Goal: Transaction & Acquisition: Subscribe to service/newsletter

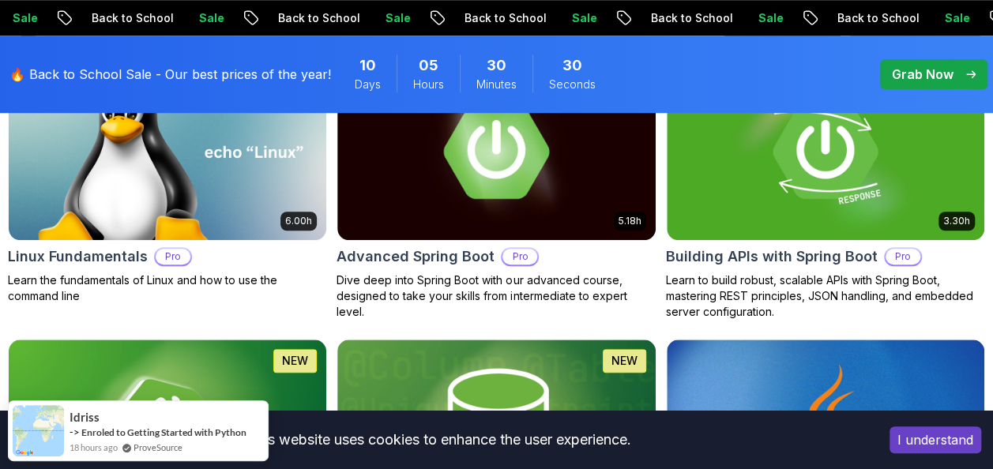
scroll to position [602, 0]
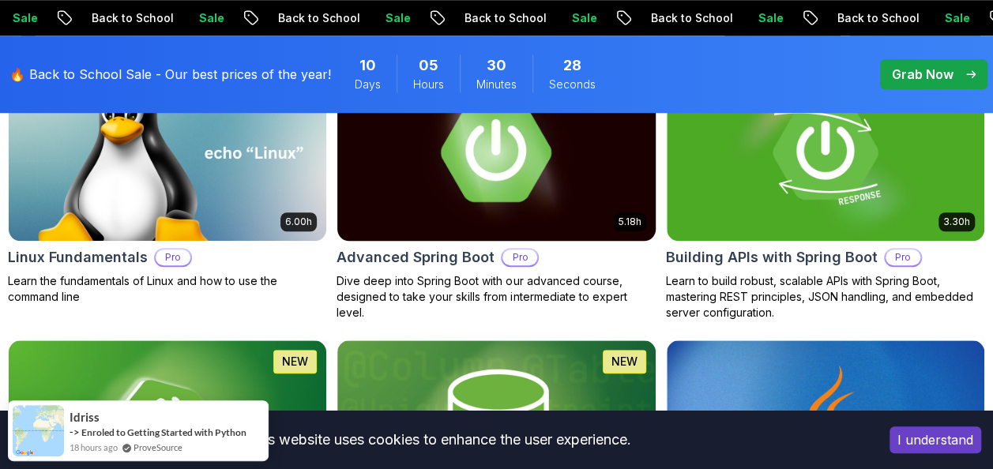
click at [575, 192] on img at bounding box center [495, 151] width 333 height 187
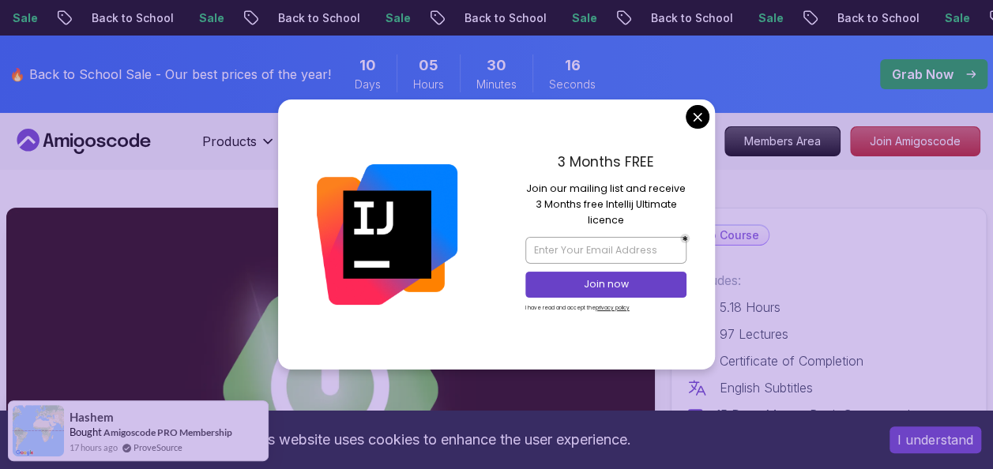
scroll to position [1, 0]
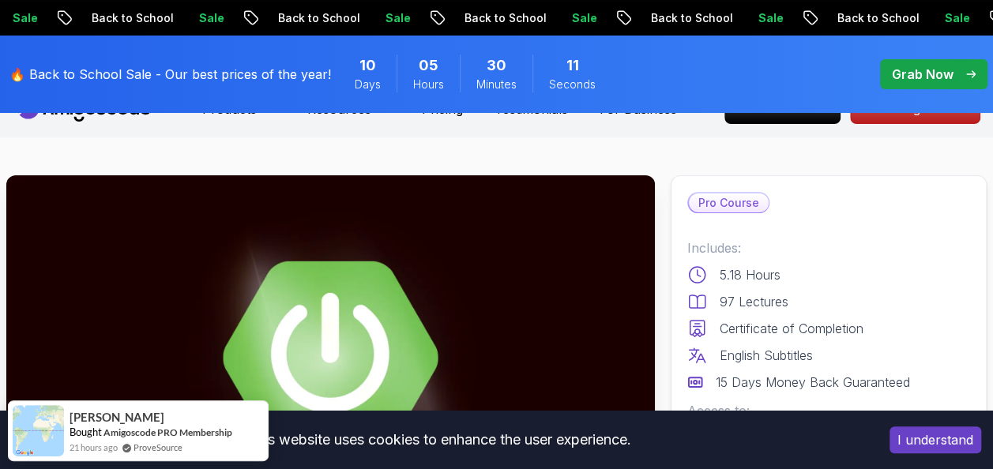
scroll to position [0, 0]
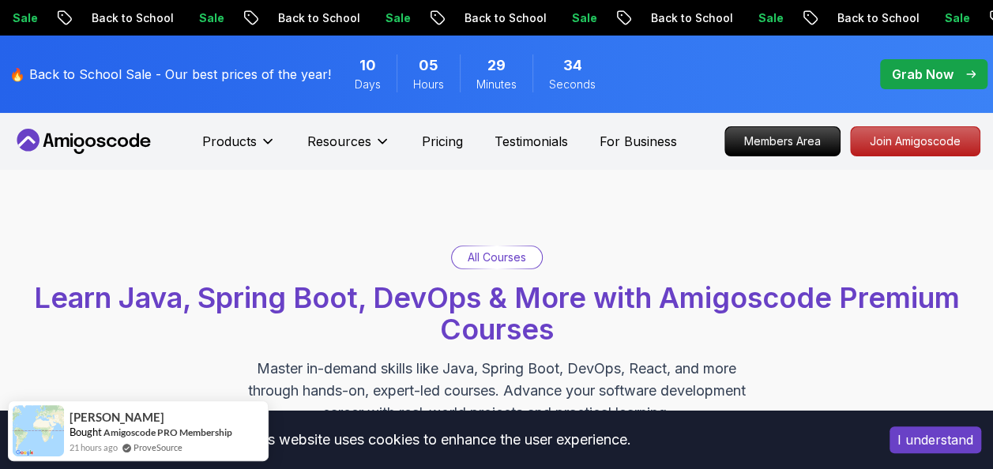
click at [918, 66] on p "Grab Now" at bounding box center [923, 74] width 62 height 19
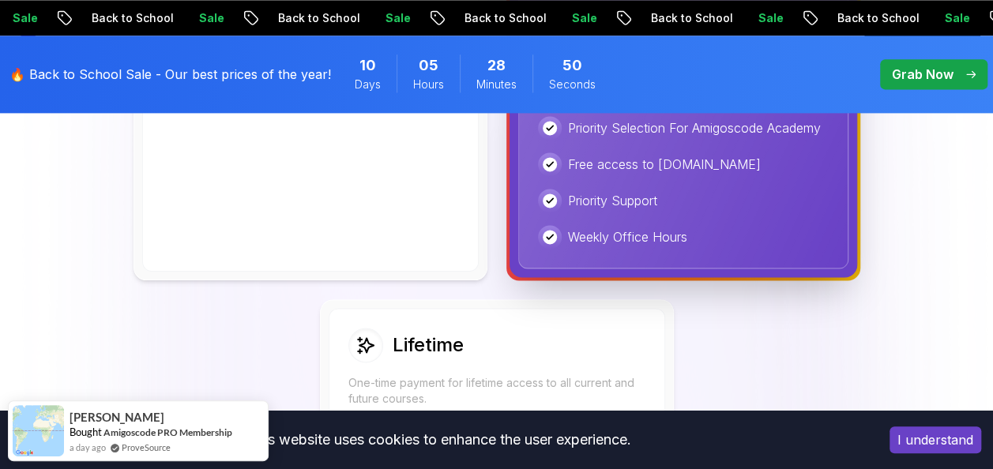
scroll to position [1060, 0]
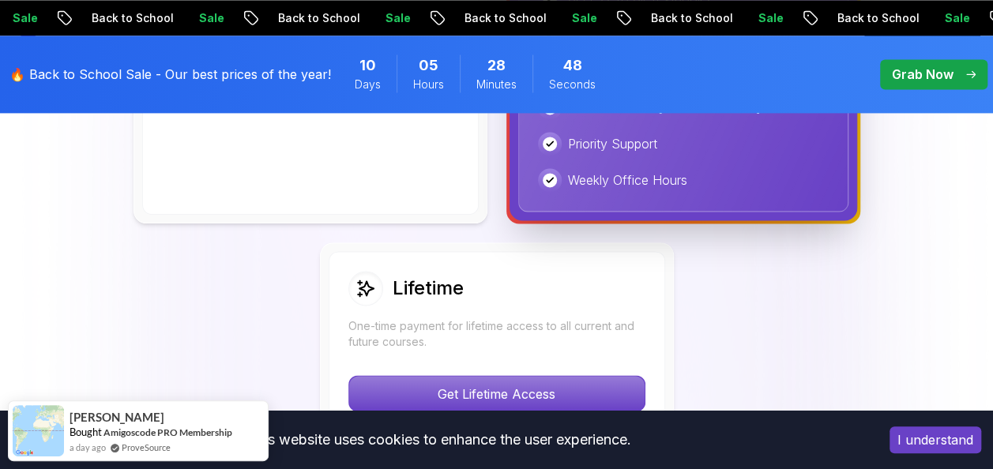
click at [564, 300] on div "Lifetime" at bounding box center [496, 288] width 297 height 35
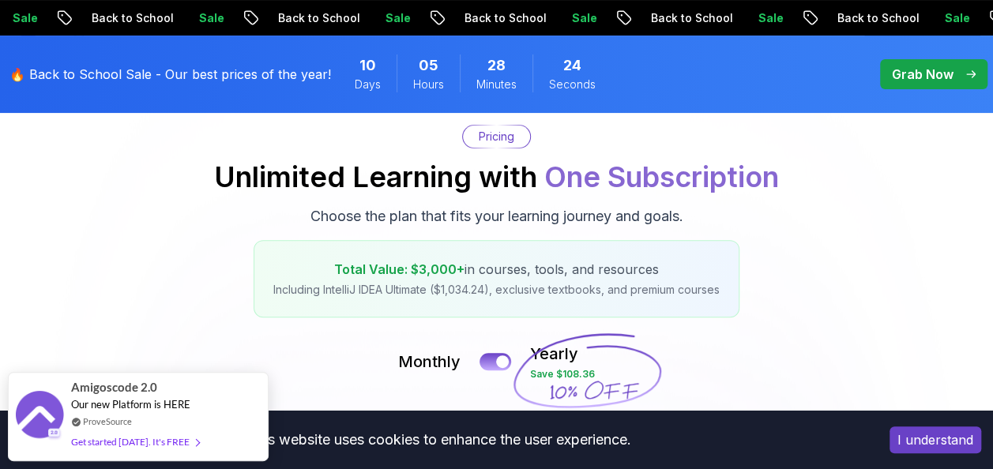
scroll to position [0, 0]
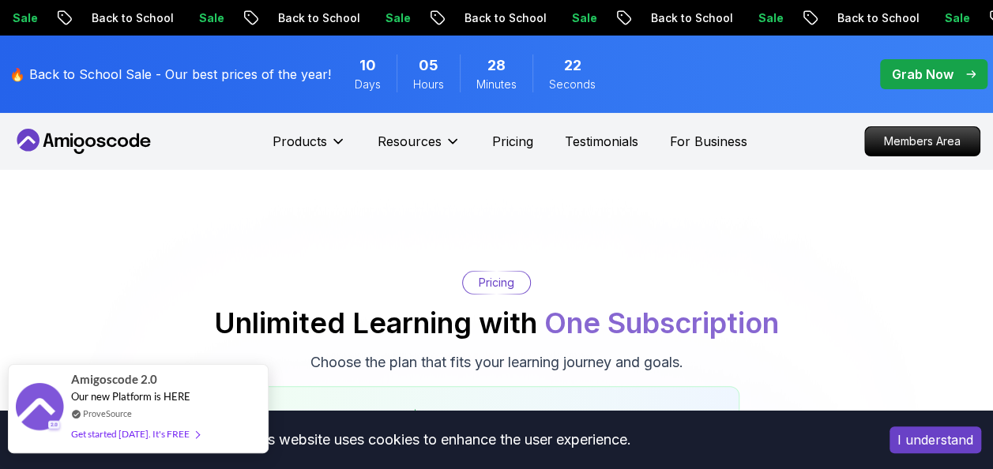
click at [160, 428] on div "Get started [DATE]. It's FREE" at bounding box center [135, 434] width 128 height 18
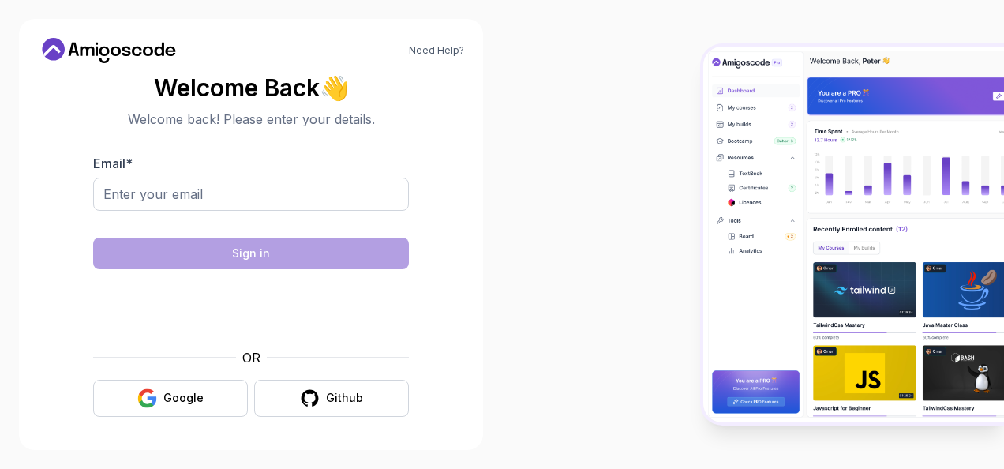
scroll to position [8, 0]
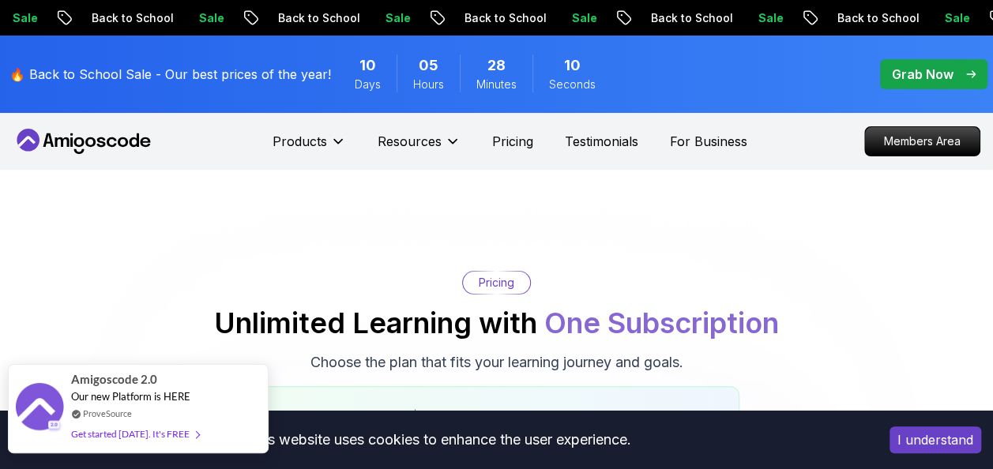
click at [126, 435] on div "Get started [DATE]. It's FREE" at bounding box center [135, 434] width 128 height 18
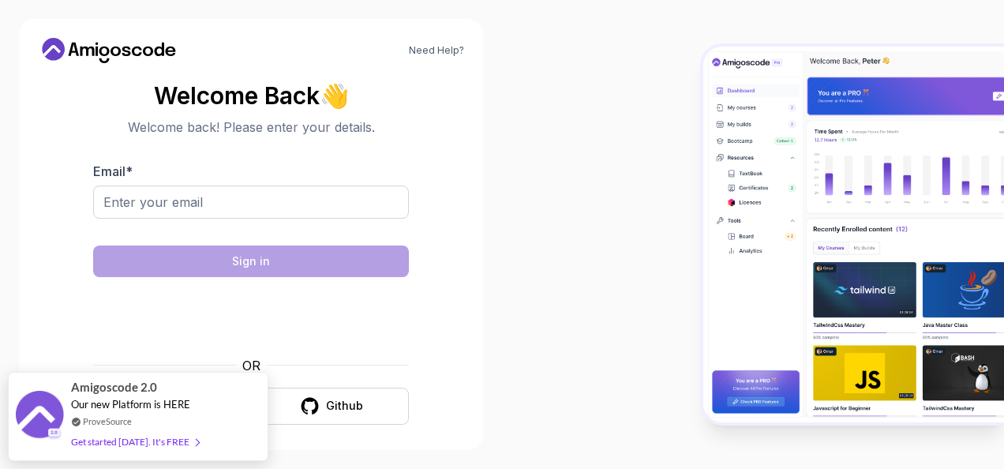
scroll to position [8, 0]
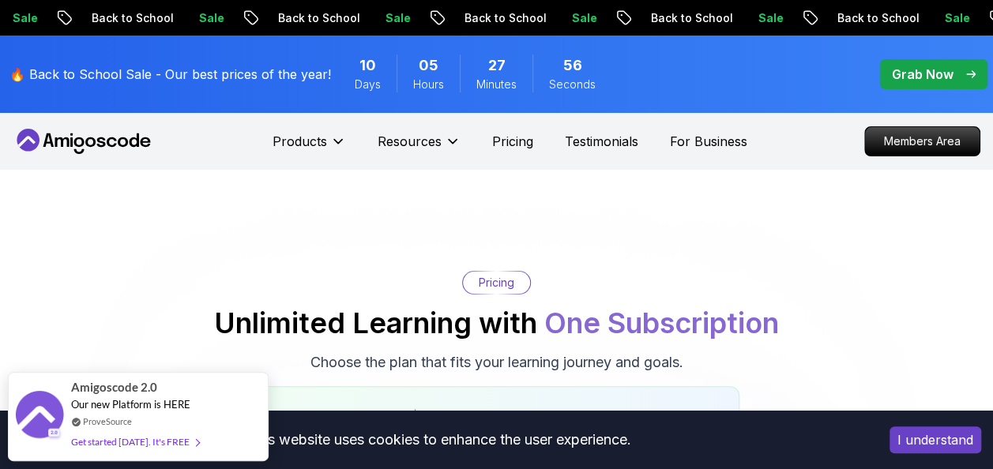
click at [117, 69] on p "🔥 Back to School Sale - Our best prices of the year!" at bounding box center [169, 74] width 321 height 19
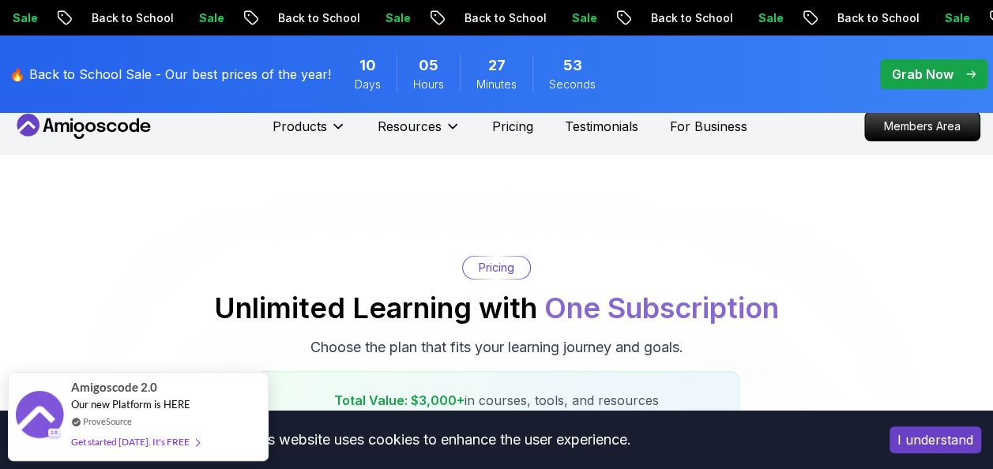
scroll to position [16, 0]
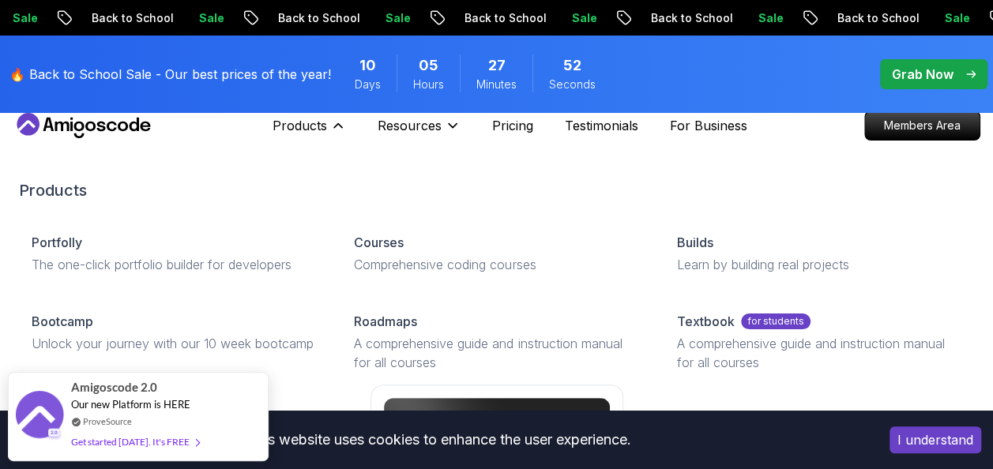
click at [346, 127] on div "Products Products Portfolly The one-click portfolio builder for developers Cour…" at bounding box center [366, 126] width 188 height 32
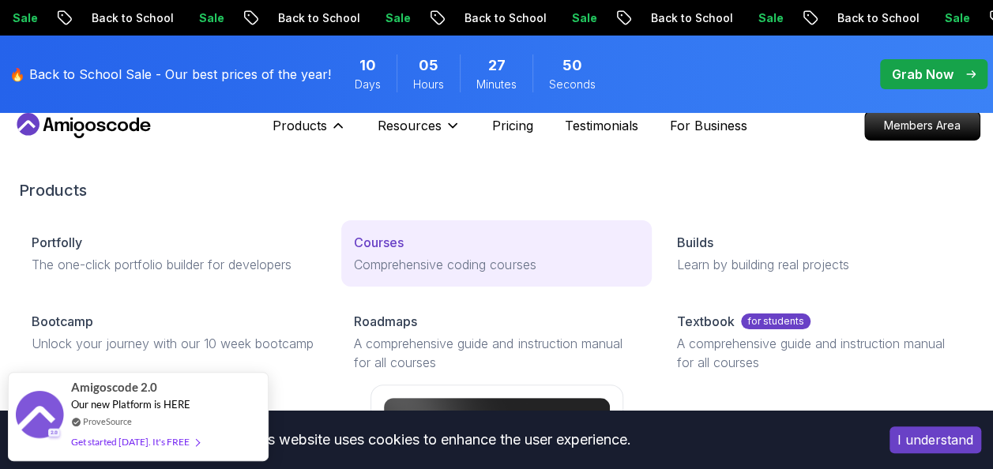
click at [409, 265] on p "Comprehensive coding courses" at bounding box center [496, 264] width 284 height 19
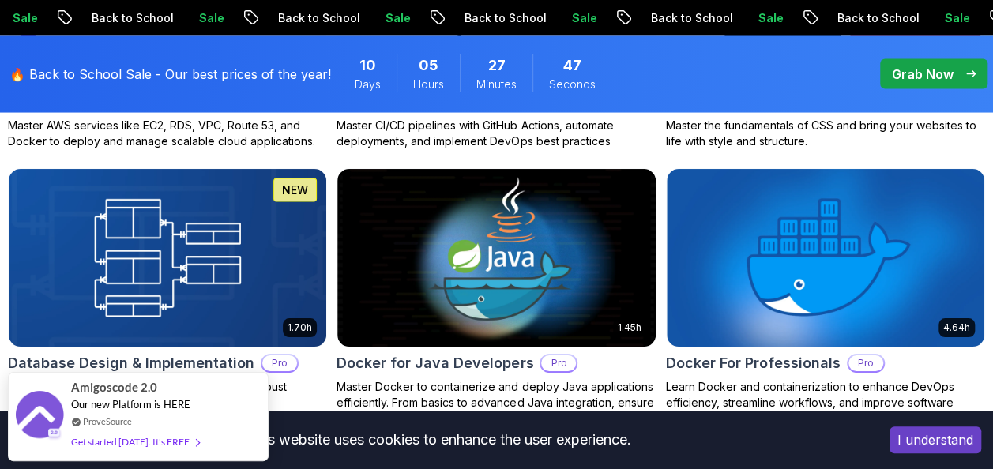
scroll to position [1560, 0]
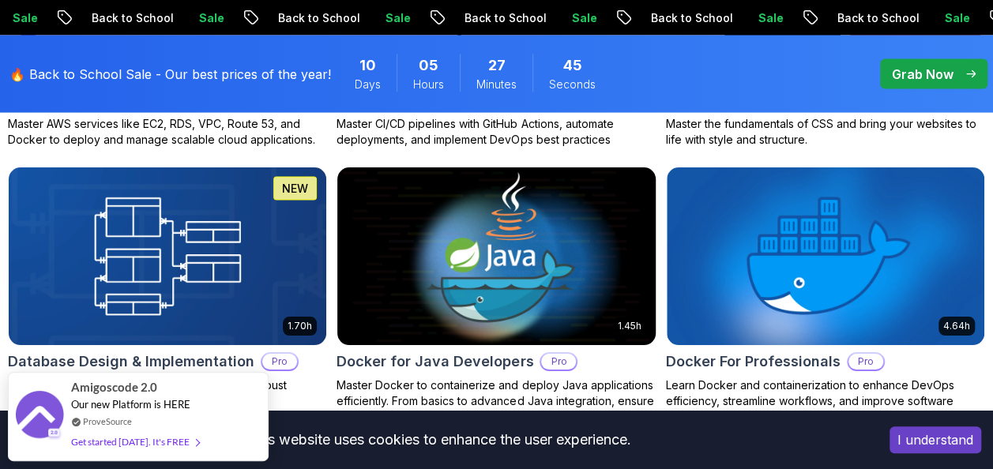
click at [472, 272] on img at bounding box center [495, 256] width 333 height 187
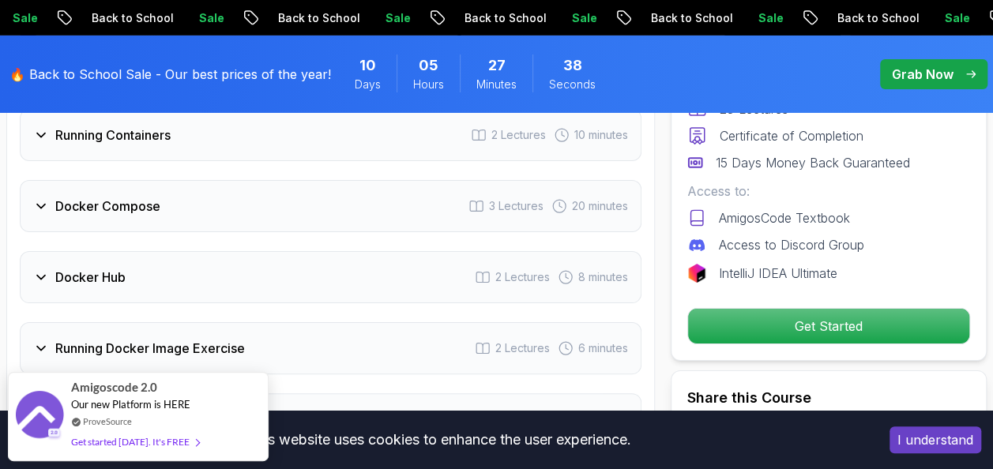
scroll to position [2747, 0]
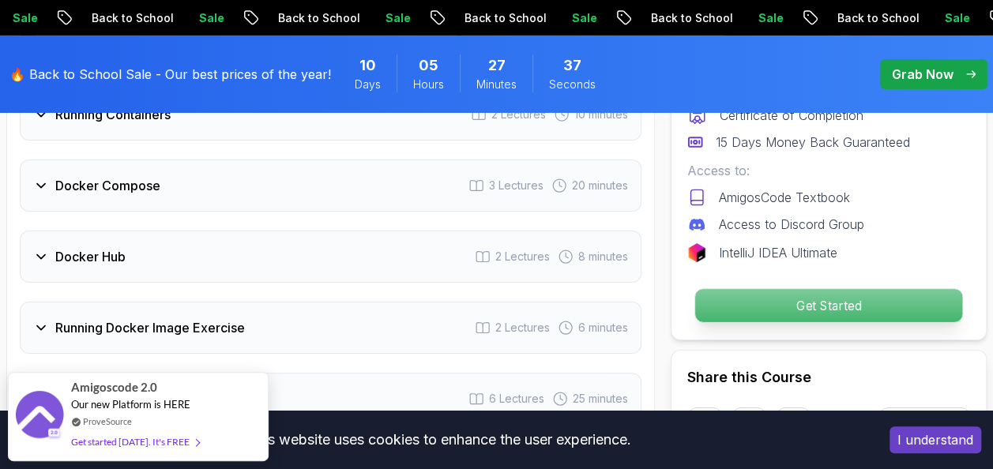
click at [746, 289] on p "Get Started" at bounding box center [828, 305] width 267 height 33
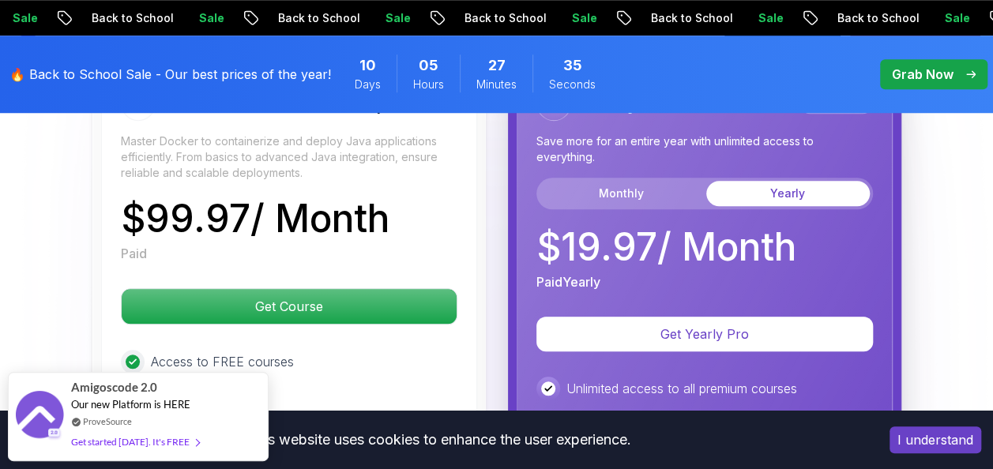
scroll to position [3613, 0]
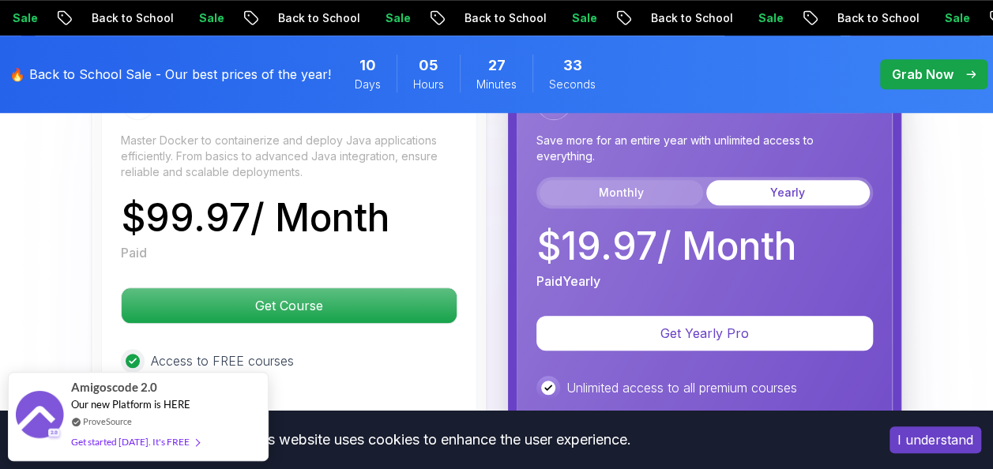
click at [618, 180] on button "Monthly" at bounding box center [620, 192] width 163 height 25
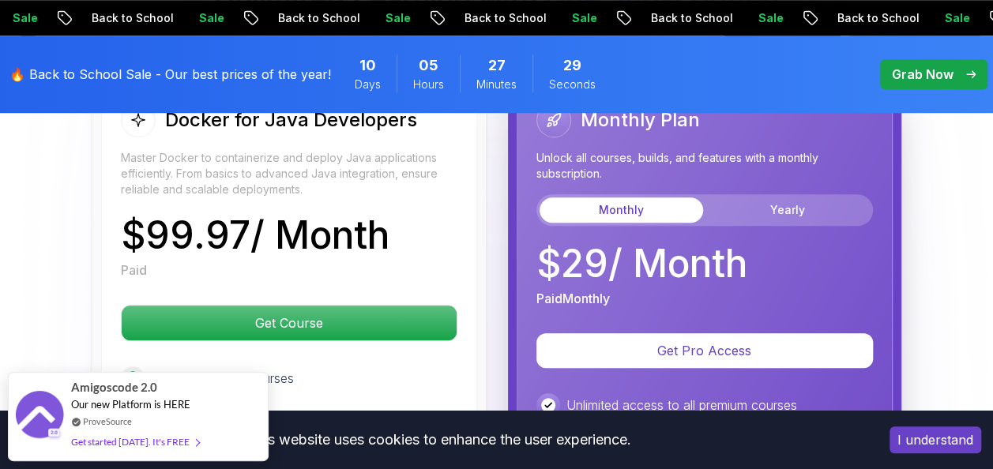
scroll to position [3595, 0]
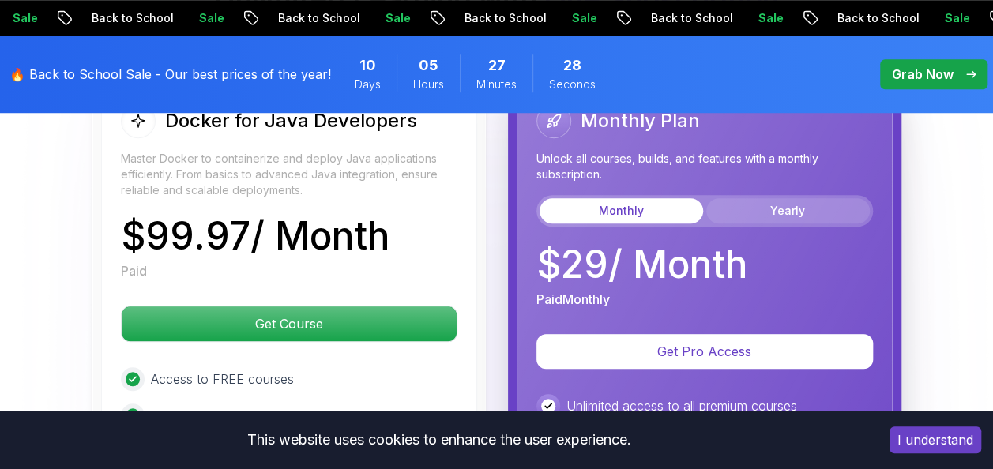
click at [798, 198] on button "Yearly" at bounding box center [787, 210] width 163 height 25
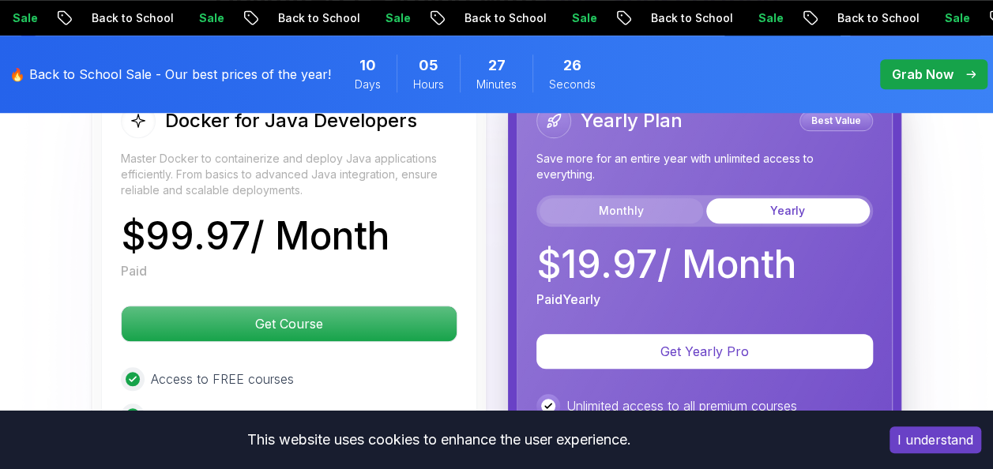
click at [633, 198] on button "Monthly" at bounding box center [620, 210] width 163 height 25
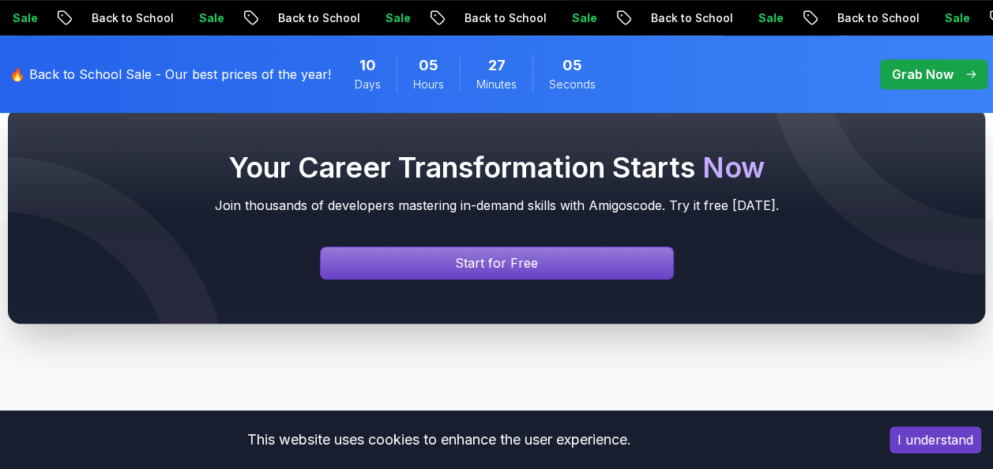
scroll to position [6330, 0]
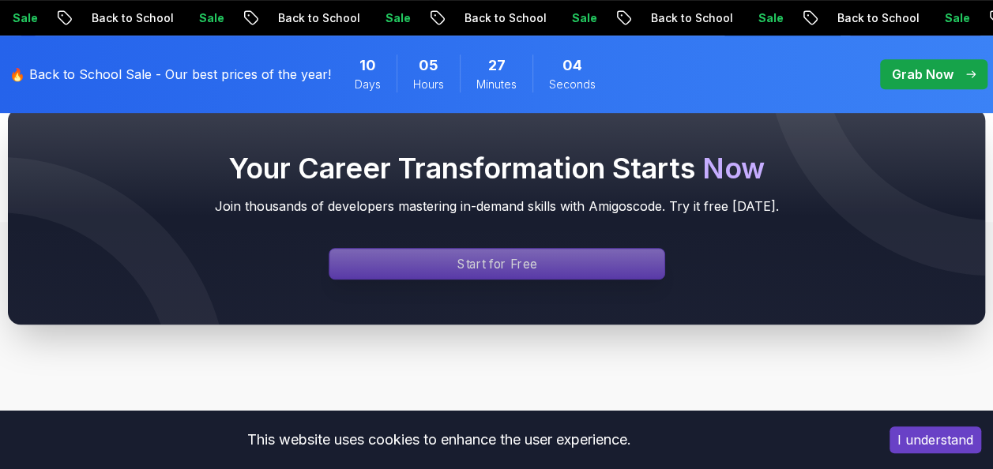
click at [624, 249] on div "Signin page" at bounding box center [496, 264] width 335 height 30
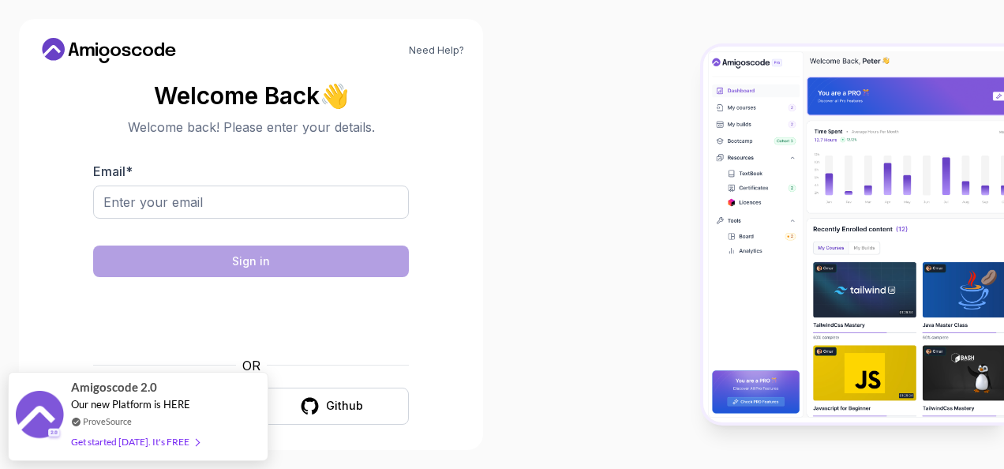
drag, startPoint x: 164, startPoint y: 400, endPoint x: 231, endPoint y: 232, distance: 180.8
click at [231, 232] on body "Need Help? Welcome Back 👋 Welcome back! Please enter your details. Email * Sign…" at bounding box center [502, 234] width 1004 height 469
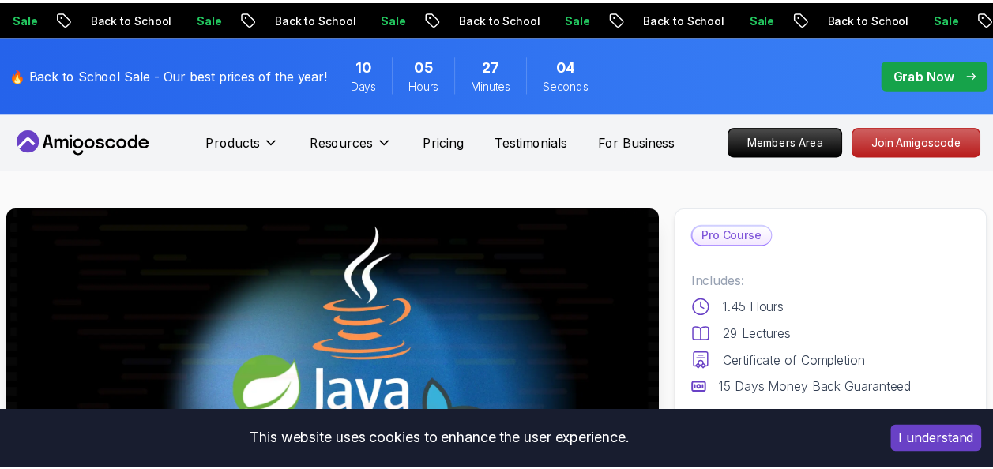
scroll to position [1, 0]
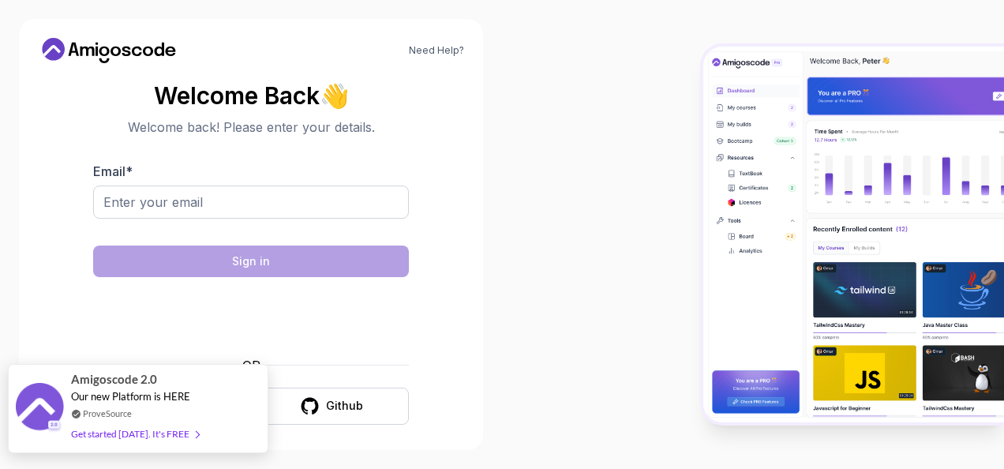
click at [122, 404] on div "Amigoscode 2.0 Our new Platform is HERE ProveSource Get started today. It's FREE" at bounding box center [137, 409] width 133 height 88
